Goal: Task Accomplishment & Management: Manage account settings

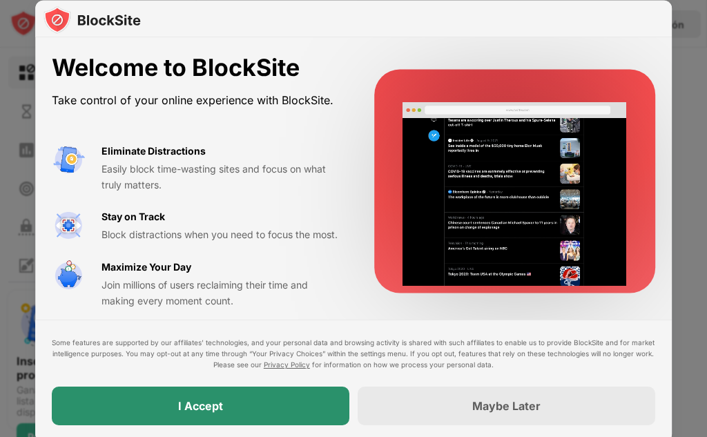
click at [226, 400] on div "I Accept" at bounding box center [200, 405] width 297 height 39
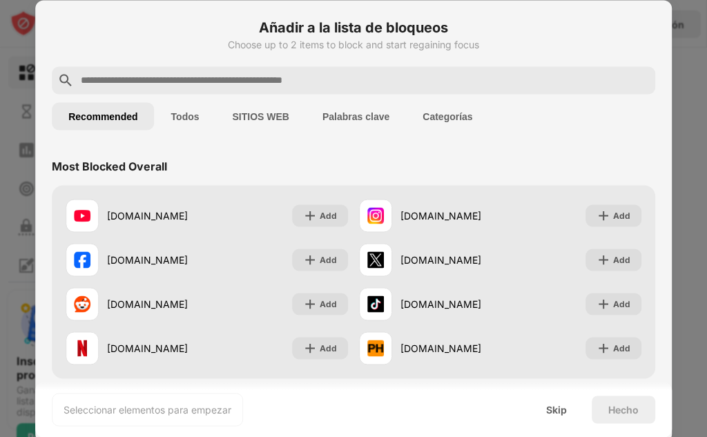
click at [193, 122] on button "Todos" at bounding box center [185, 116] width 61 height 28
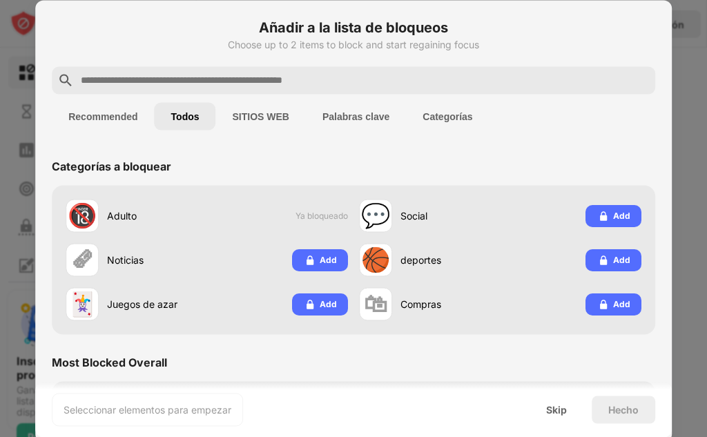
click at [112, 112] on button "Recommended" at bounding box center [103, 116] width 102 height 28
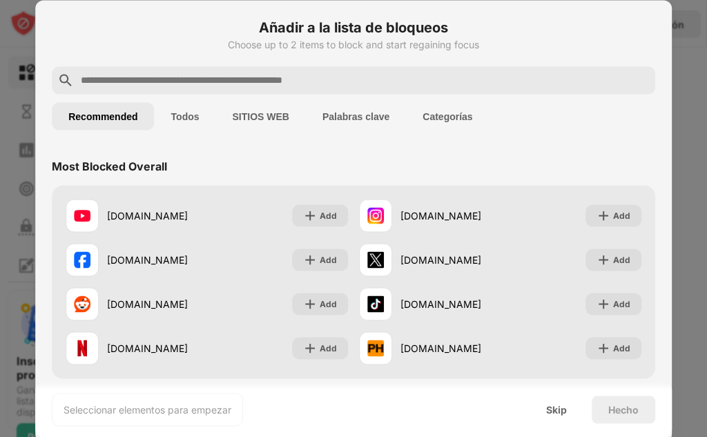
click at [682, 24] on div at bounding box center [353, 218] width 707 height 437
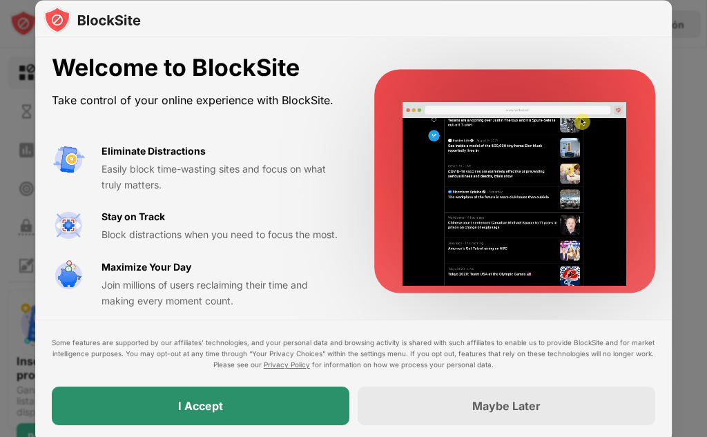
click at [218, 403] on div "I Accept" at bounding box center [200, 406] width 45 height 14
